Goal: Task Accomplishment & Management: Use online tool/utility

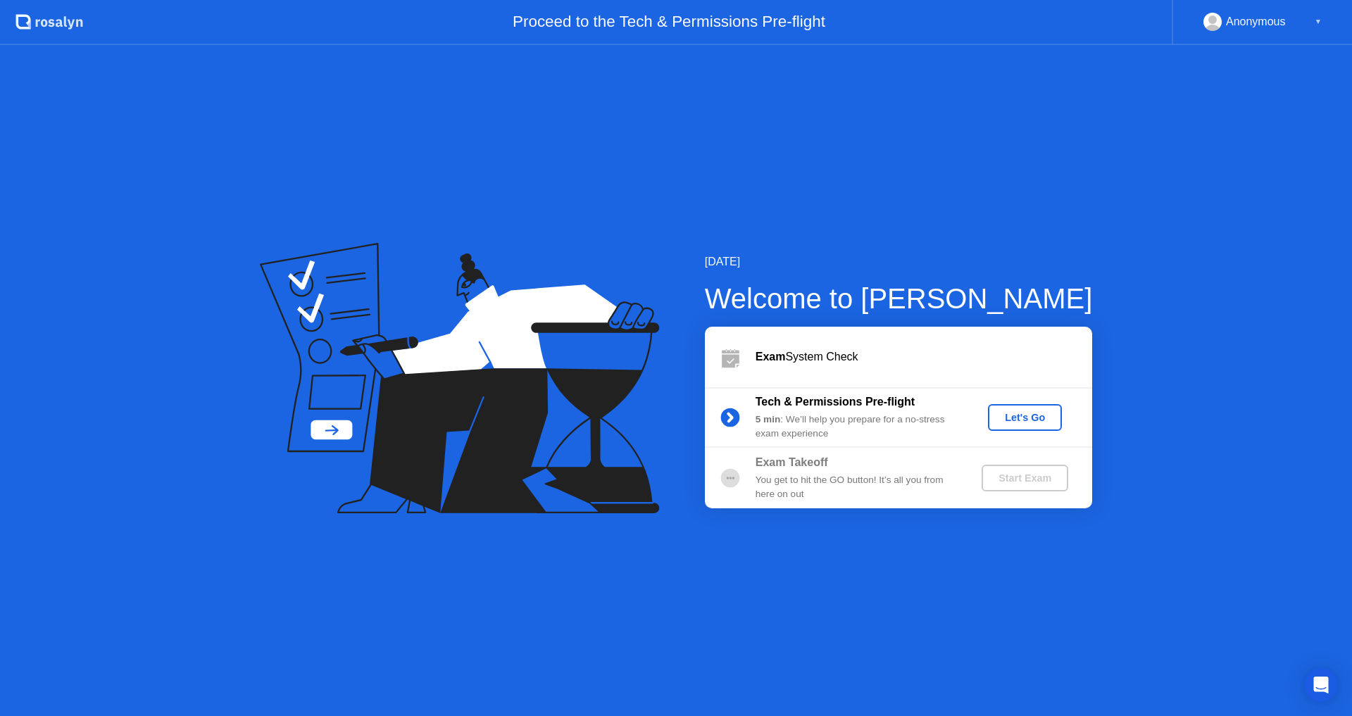
click at [1008, 421] on div "Let's Go" at bounding box center [1025, 417] width 63 height 11
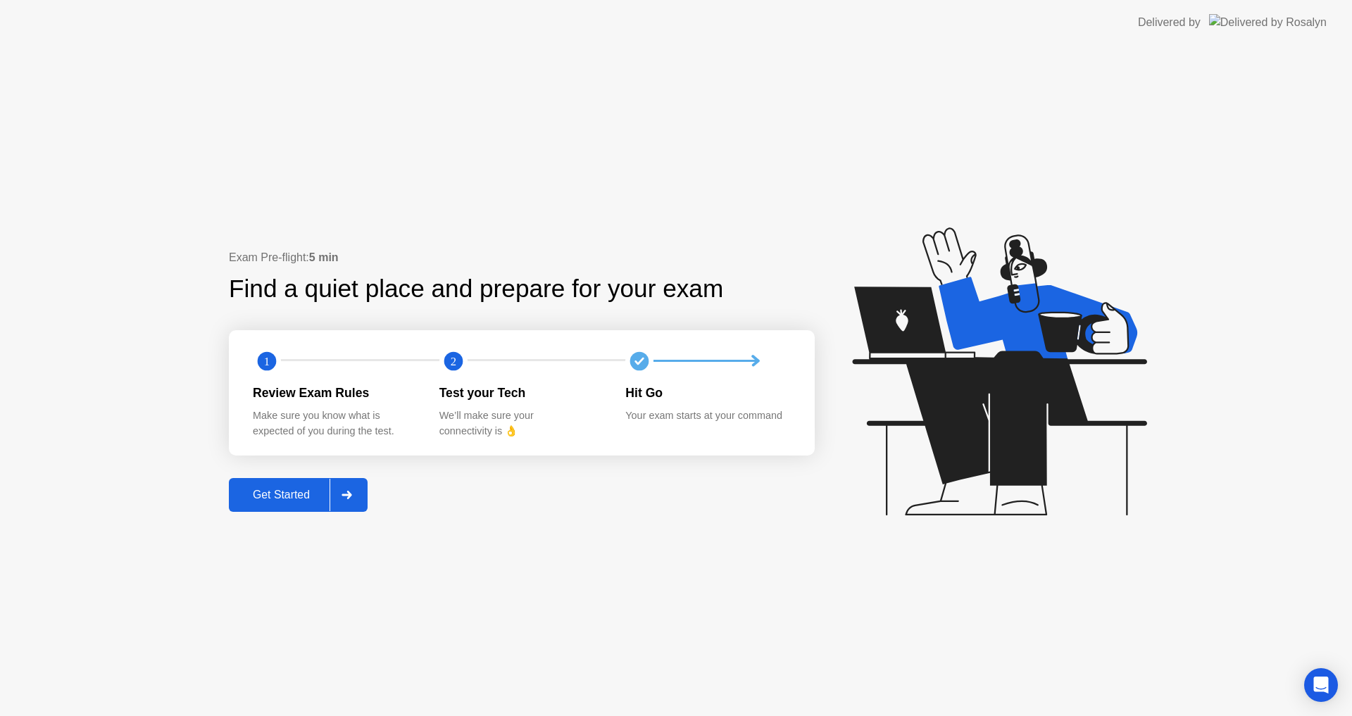
click at [323, 490] on div "Get Started" at bounding box center [281, 495] width 97 height 13
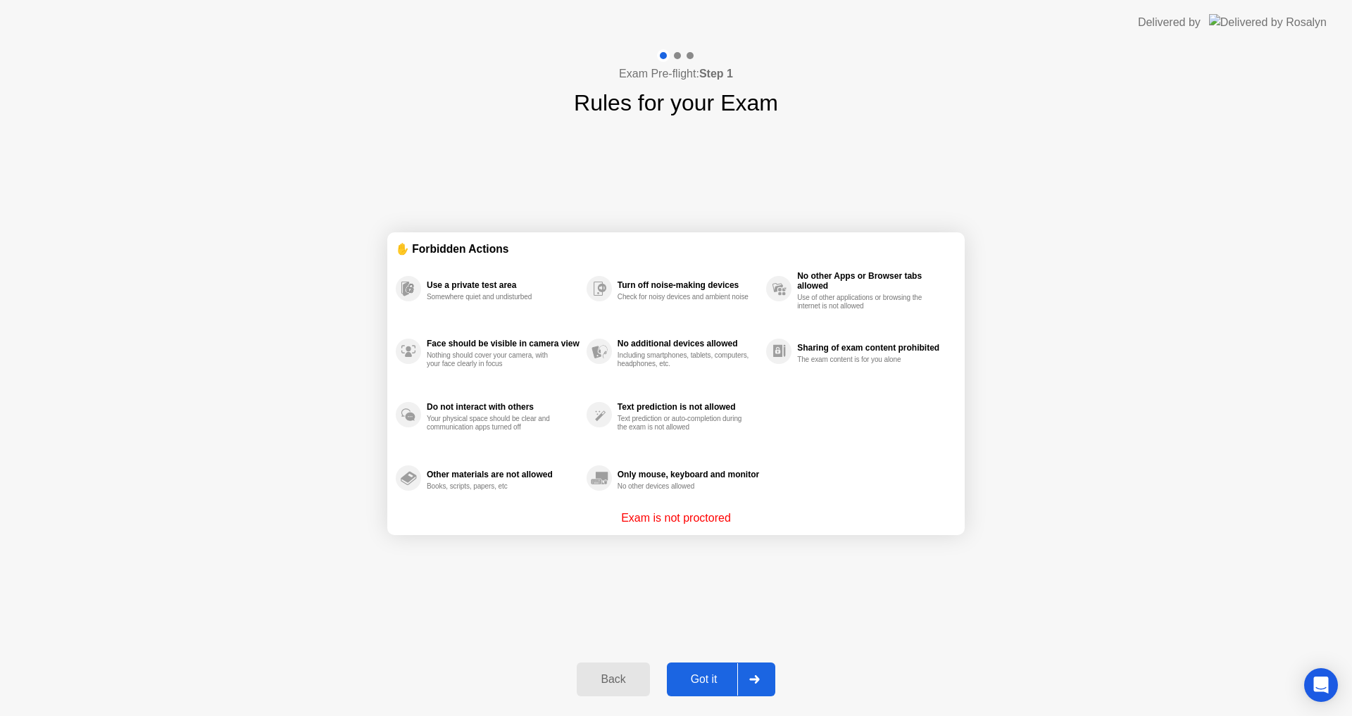
click at [709, 691] on button "Got it" at bounding box center [721, 680] width 108 height 34
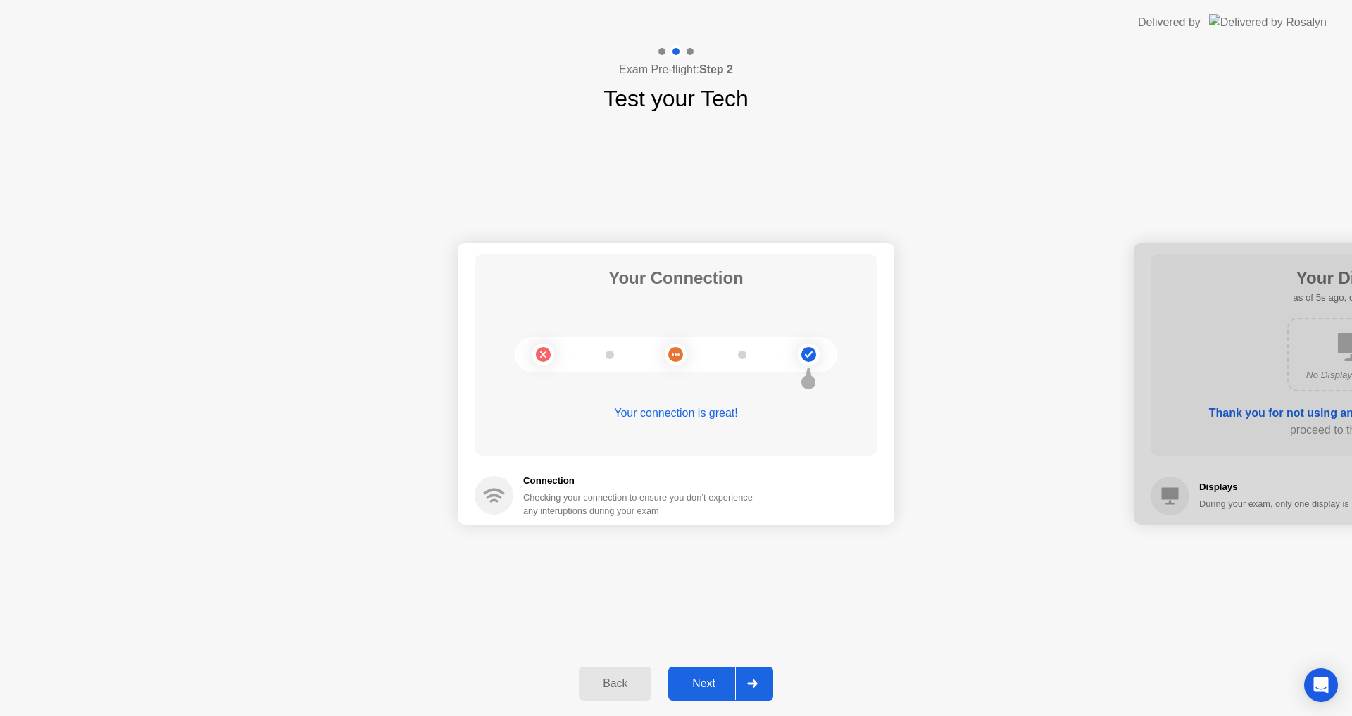
click at [728, 678] on div "Next" at bounding box center [704, 684] width 63 height 13
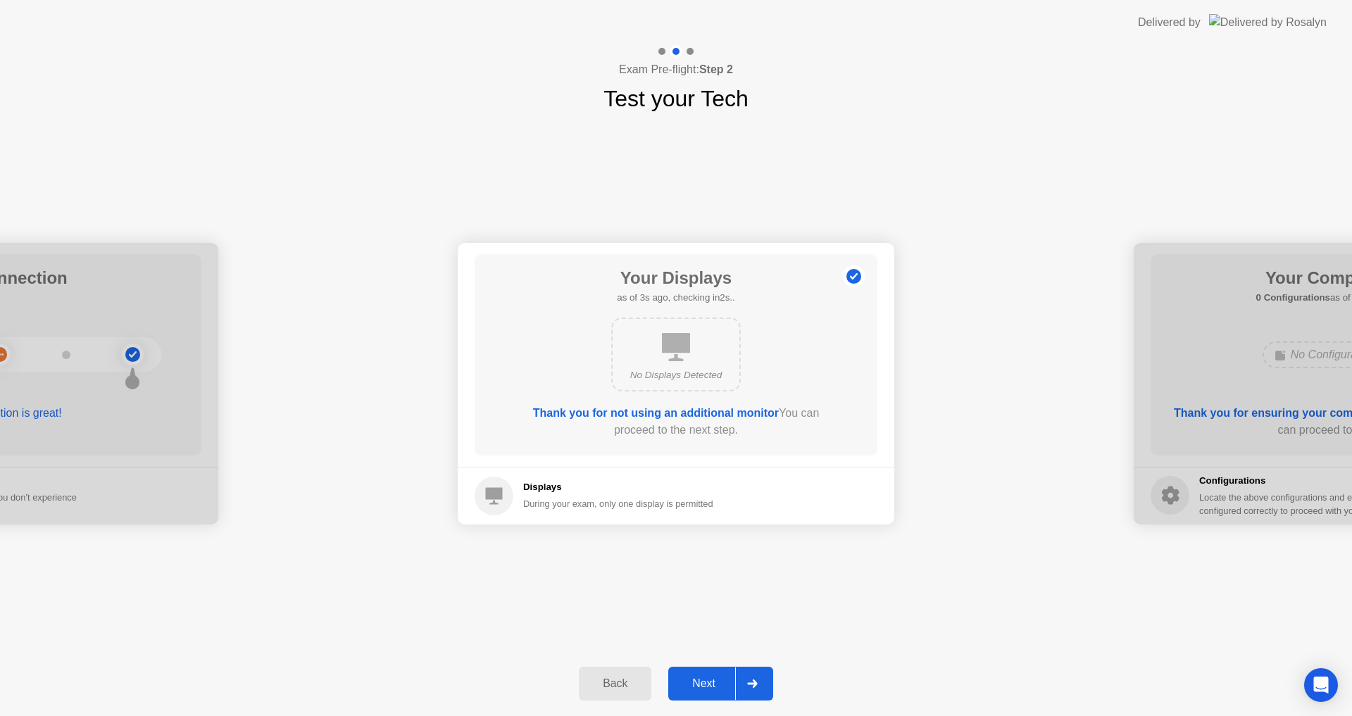
click at [728, 678] on div "Next" at bounding box center [704, 684] width 63 height 13
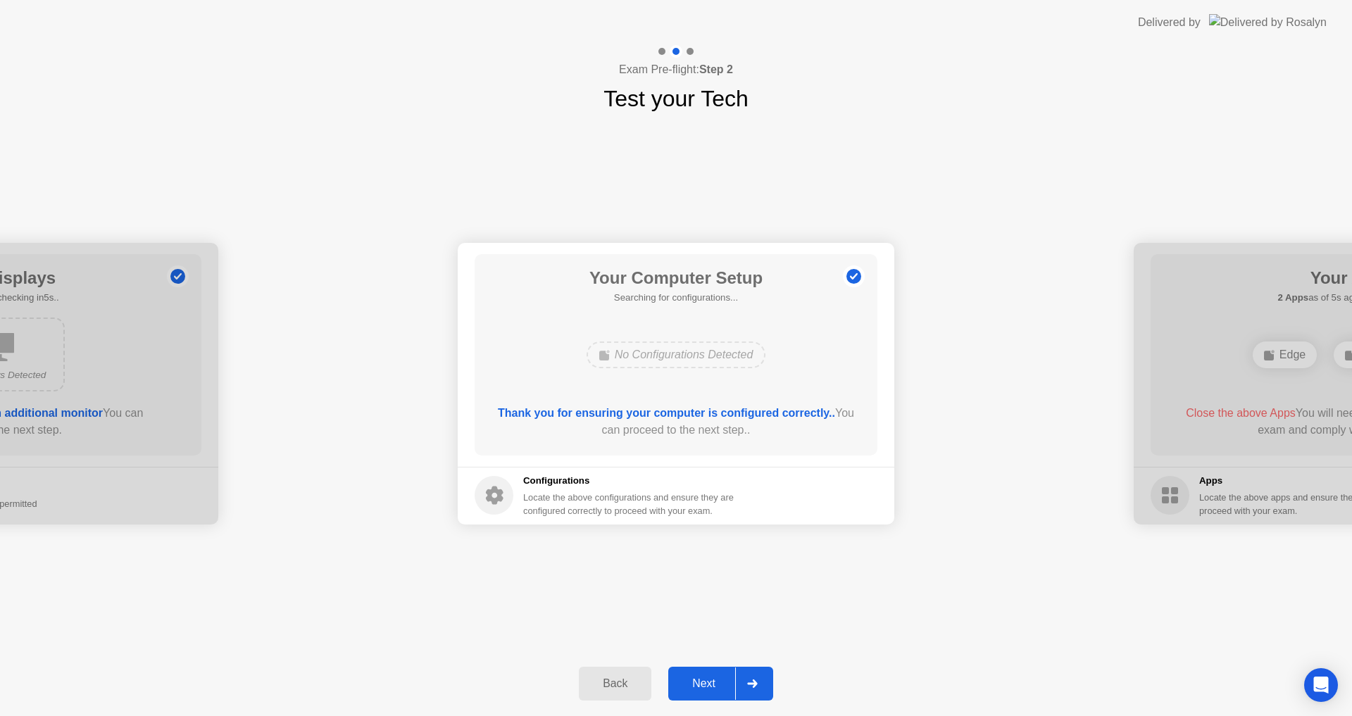
click at [707, 678] on div "Next" at bounding box center [704, 684] width 63 height 13
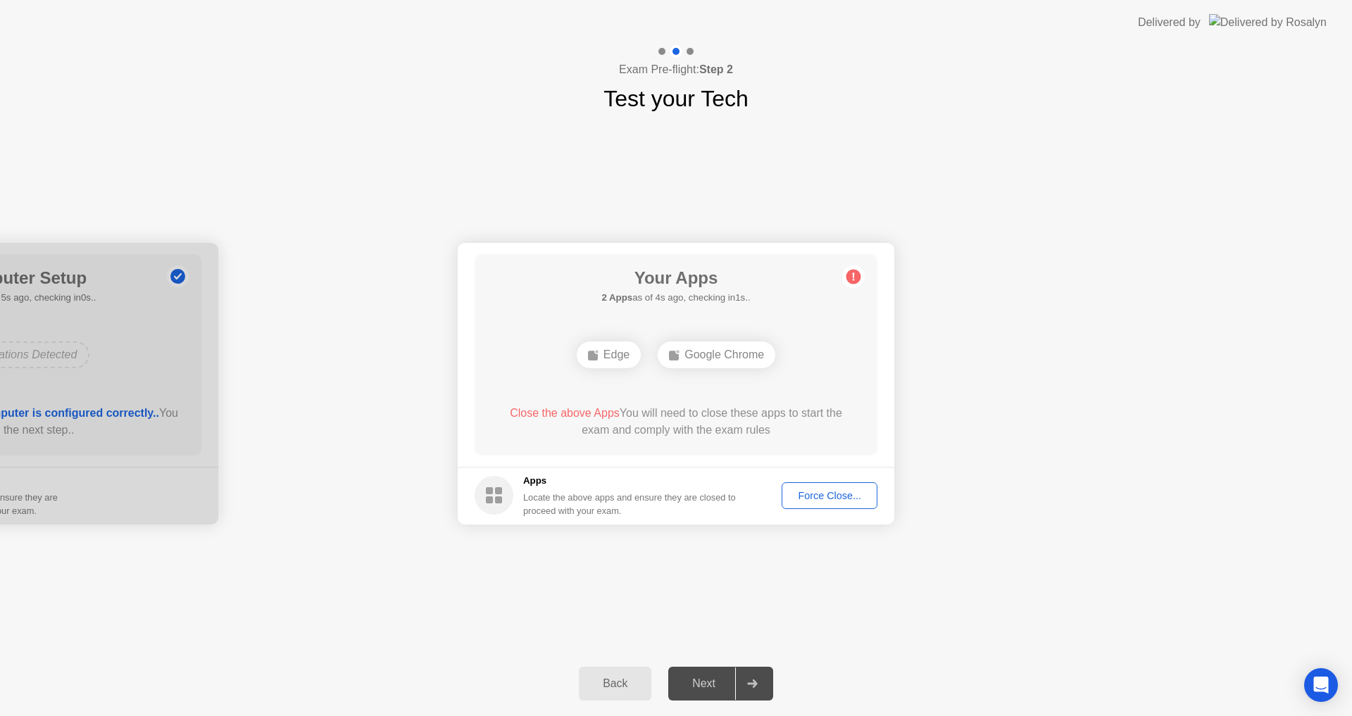
click at [847, 492] on div "Force Close..." at bounding box center [830, 495] width 86 height 11
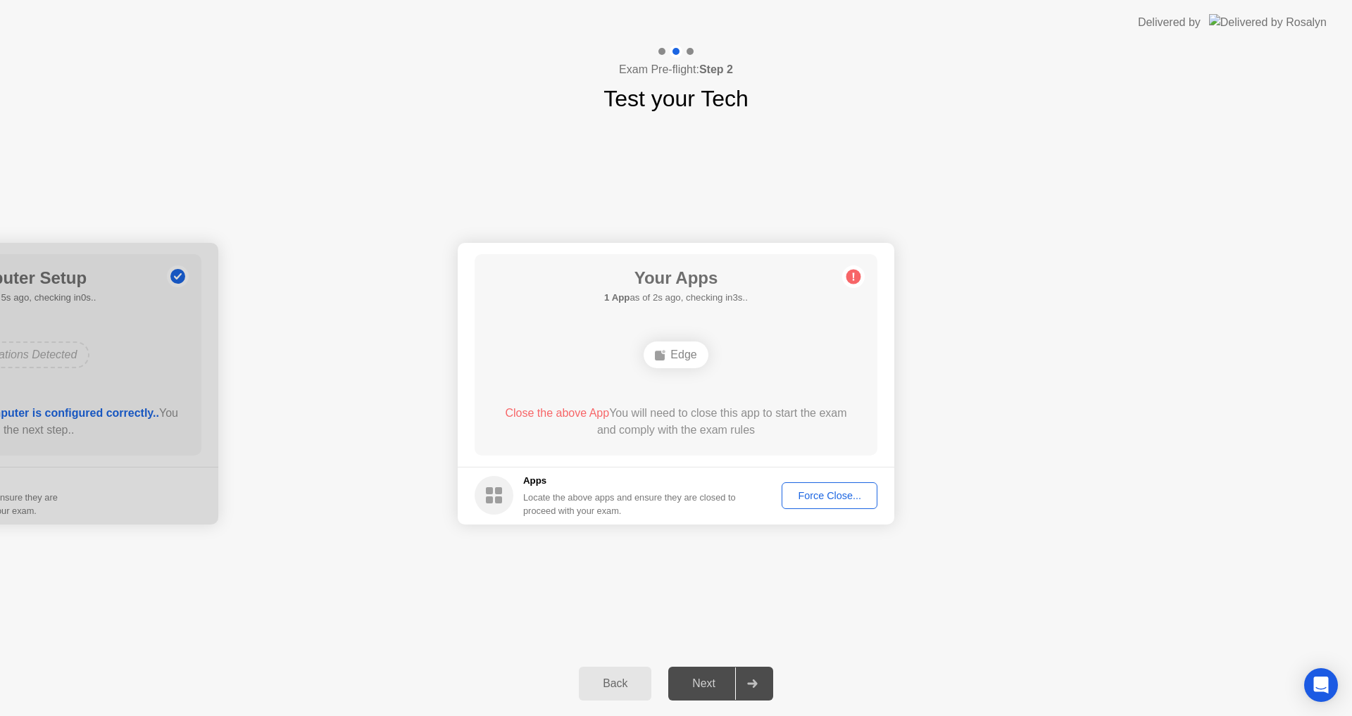
click at [822, 490] on div "Force Close..." at bounding box center [830, 495] width 86 height 11
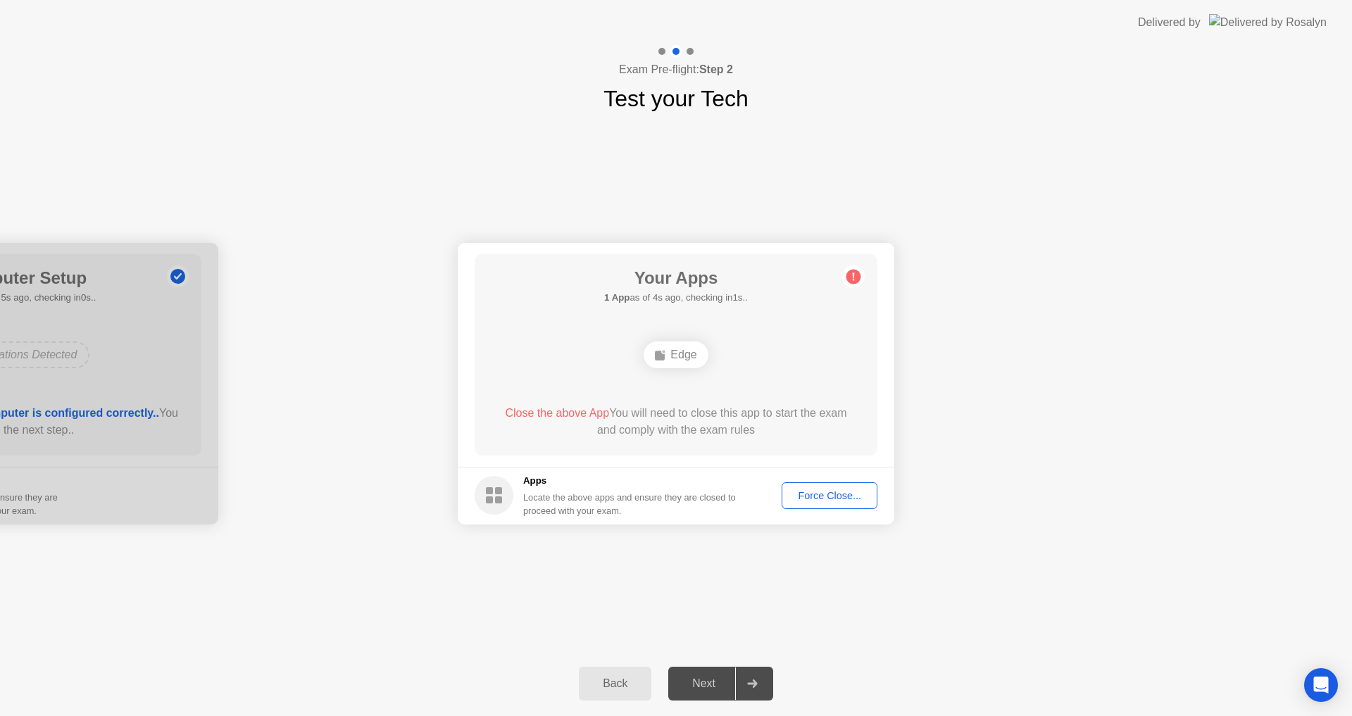
click at [788, 495] on div "Force Close..." at bounding box center [830, 495] width 86 height 11
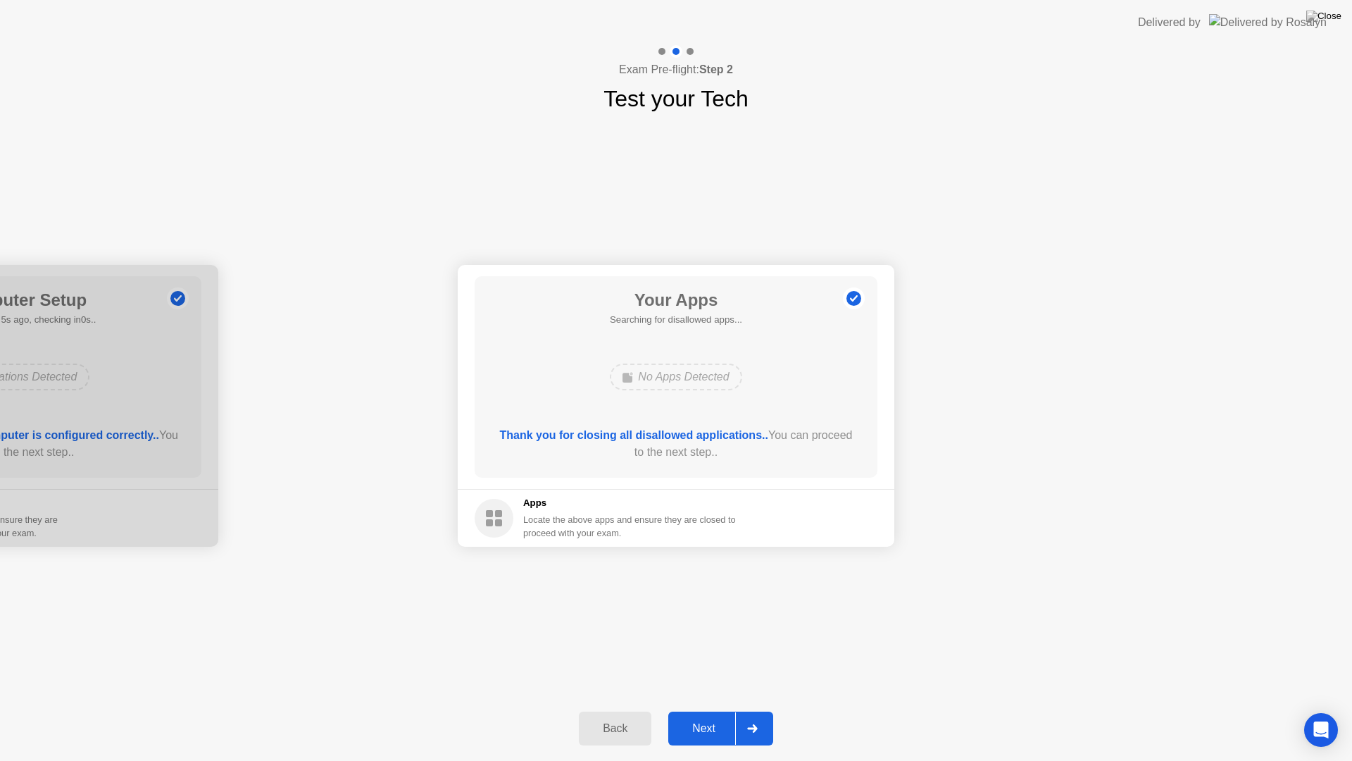
click at [727, 716] on div "Next" at bounding box center [704, 728] width 63 height 13
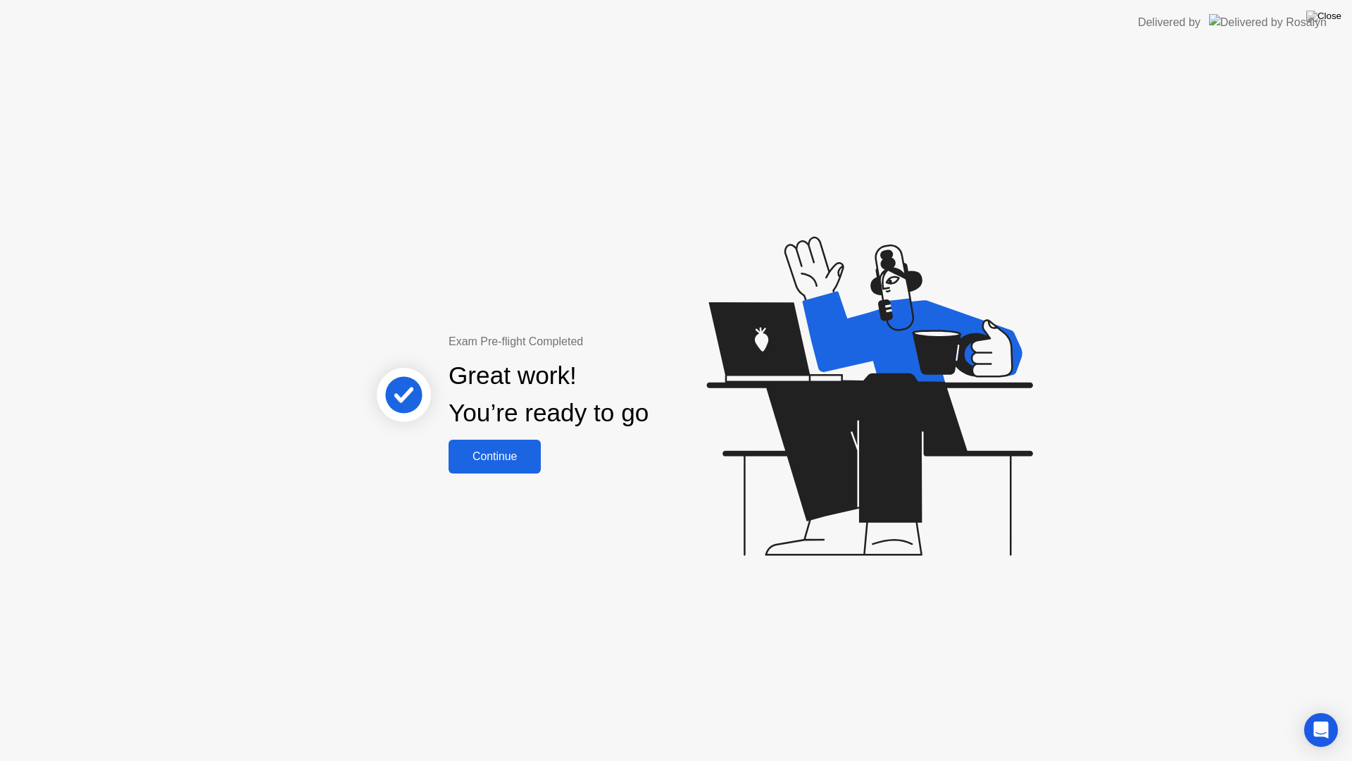
click at [504, 456] on div "Continue" at bounding box center [495, 456] width 84 height 13
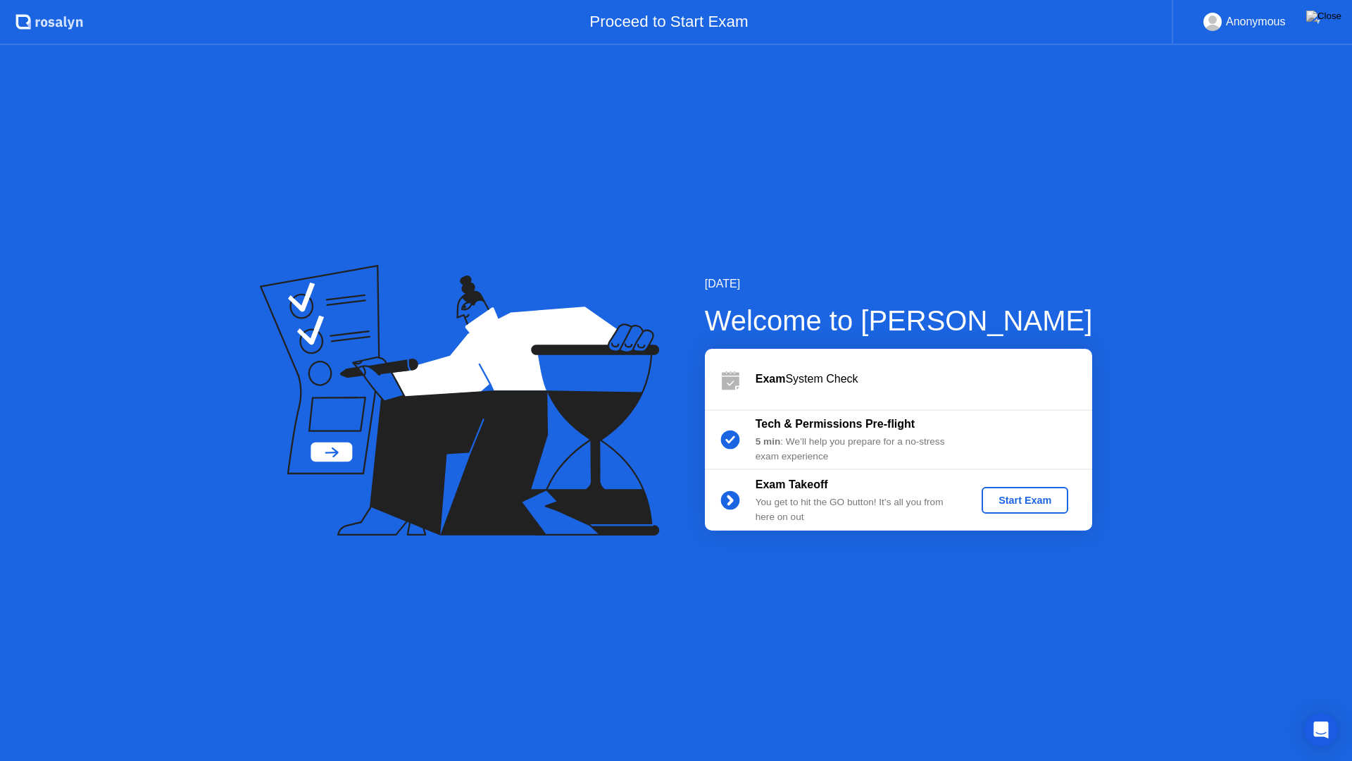
click at [1016, 505] on div "Start Exam" at bounding box center [1025, 499] width 75 height 11
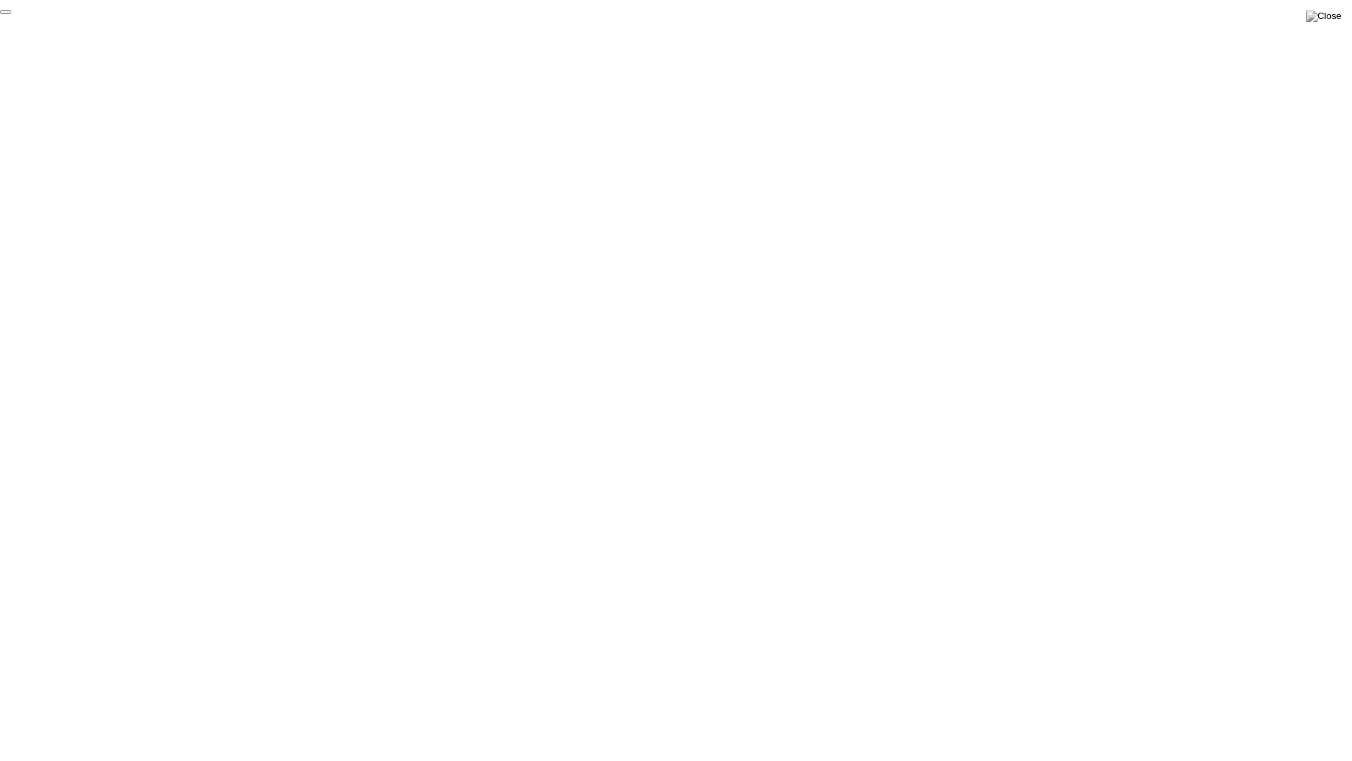
click div "End Proctoring Session"
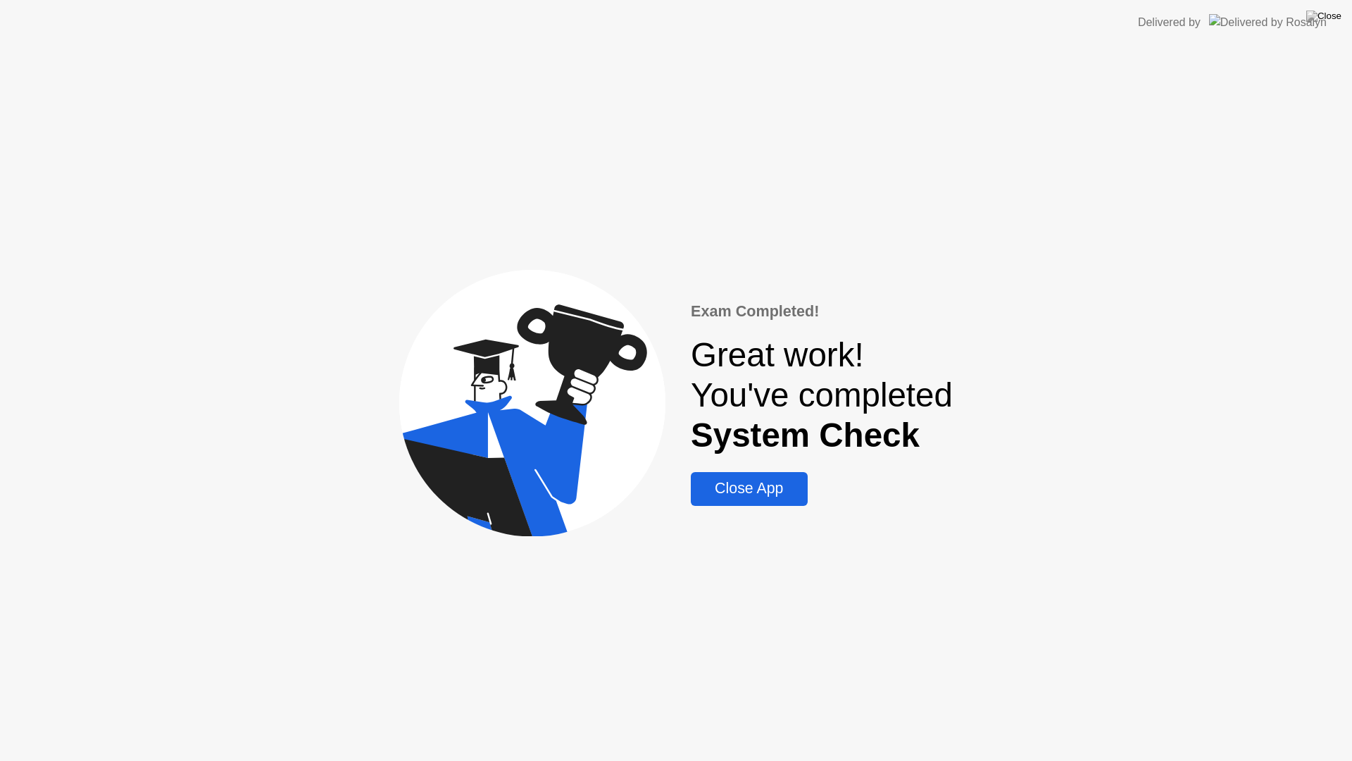
click at [777, 489] on div "Close App" at bounding box center [749, 489] width 108 height 18
